Goal: Book appointment/travel/reservation

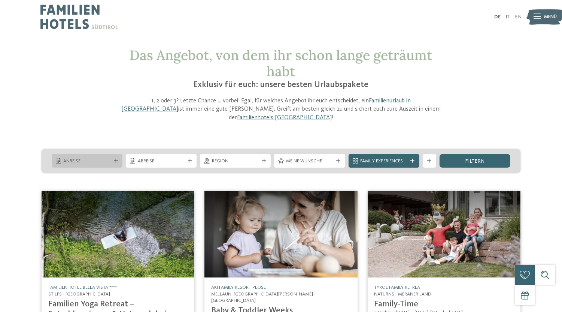
click at [108, 158] on span "Anreise" at bounding box center [86, 161] width 47 height 7
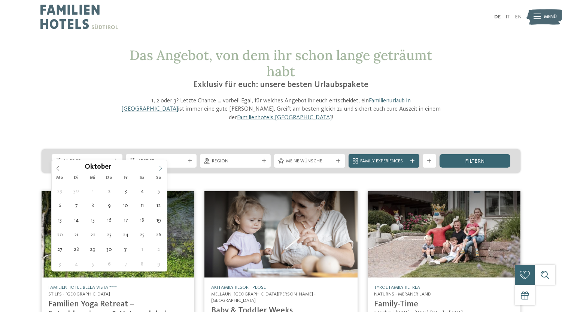
click at [158, 170] on icon at bounding box center [160, 168] width 5 height 5
type div "03.10.2025"
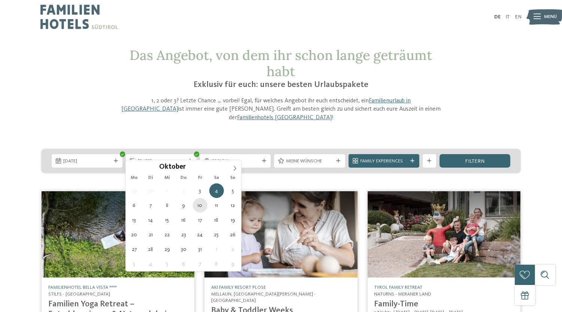
type div "10.10.2025"
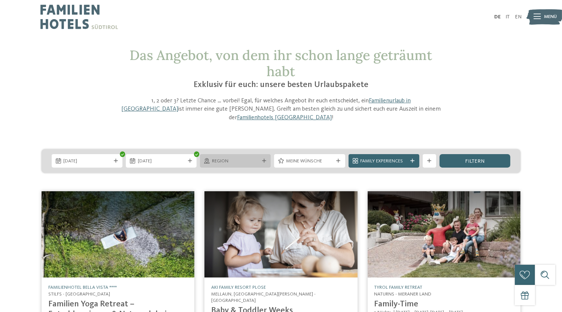
click at [245, 158] on span "Region" at bounding box center [235, 161] width 47 height 7
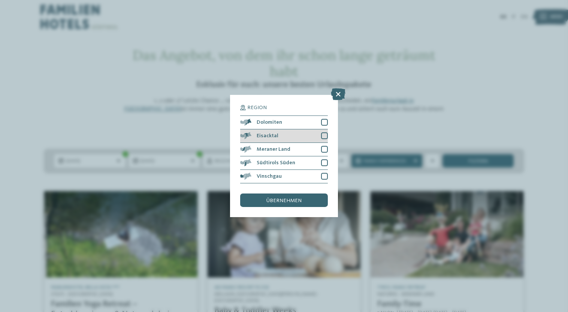
click at [327, 136] on div at bounding box center [324, 135] width 7 height 7
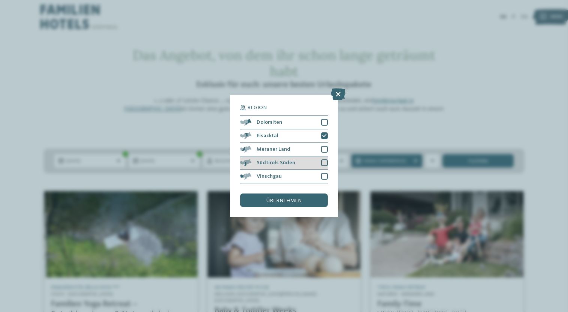
click at [327, 162] on div at bounding box center [324, 162] width 7 height 7
click at [324, 149] on div at bounding box center [324, 149] width 7 height 7
click at [297, 199] on span "übernehmen" at bounding box center [283, 200] width 35 height 5
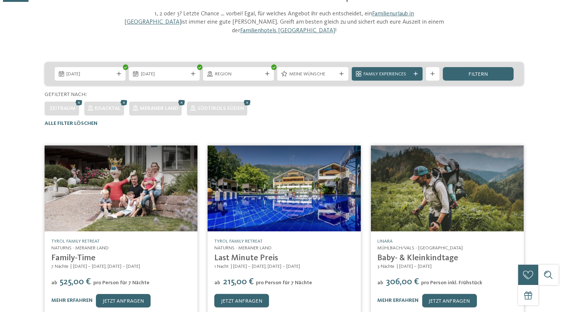
scroll to position [27, 0]
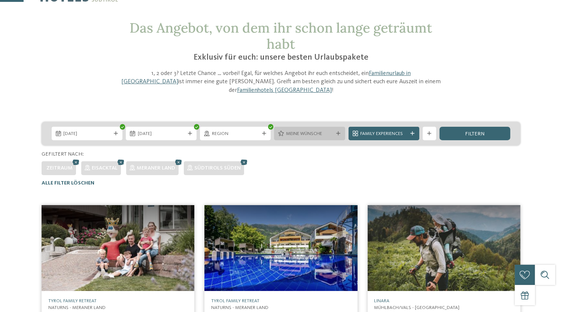
click at [297, 130] on span "Meine Wünsche" at bounding box center [309, 133] width 47 height 7
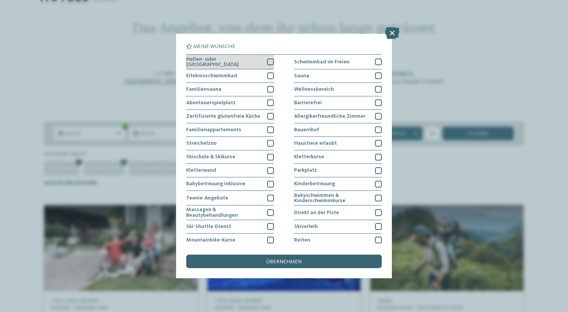
click at [270, 61] on div at bounding box center [270, 61] width 7 height 7
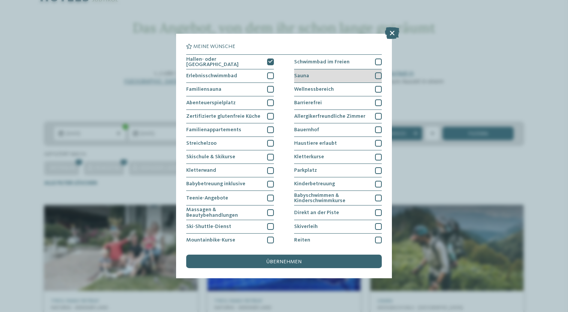
click at [375, 72] on div at bounding box center [378, 75] width 7 height 7
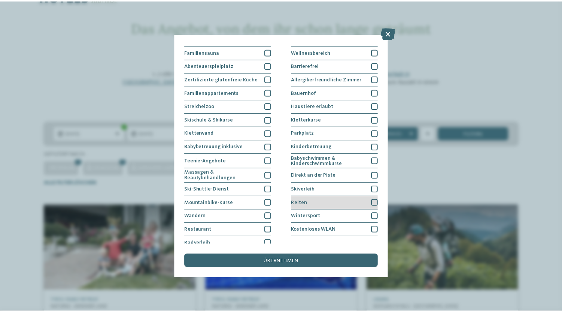
scroll to position [41, 0]
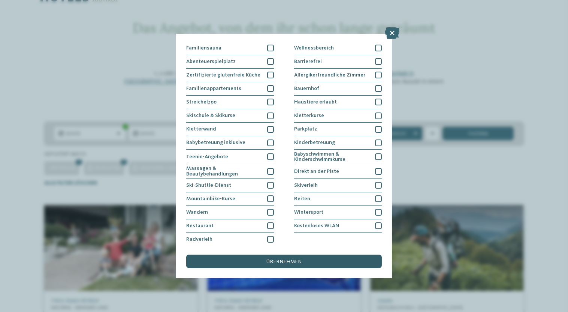
click at [293, 260] on span "übernehmen" at bounding box center [283, 261] width 35 height 5
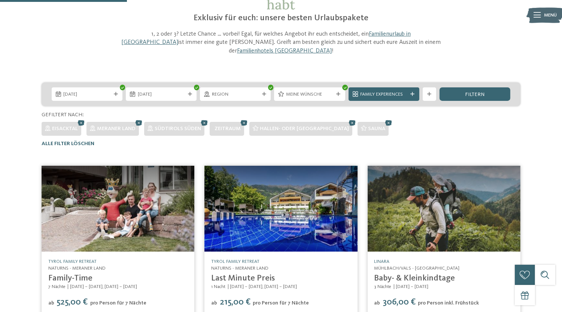
scroll to position [65, 0]
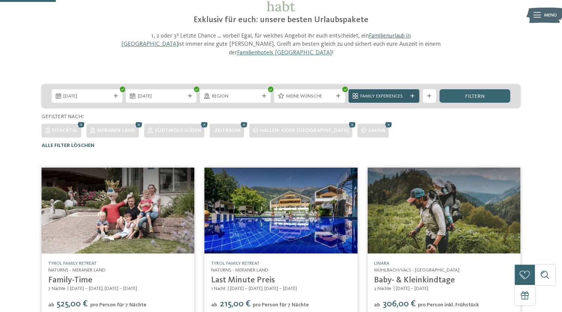
click at [398, 93] on span "Family Experiences" at bounding box center [383, 96] width 47 height 7
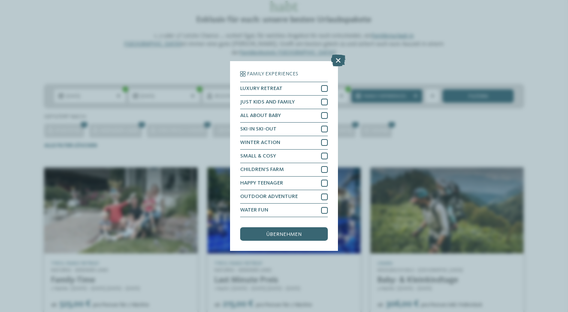
click at [340, 57] on icon at bounding box center [338, 60] width 15 height 12
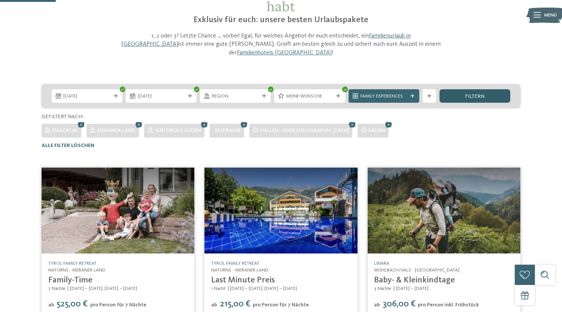
click at [476, 91] on div "filtern" at bounding box center [475, 95] width 71 height 13
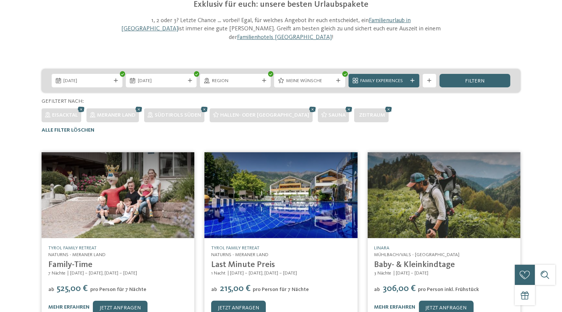
scroll to position [0, 0]
